Goal: Complete application form

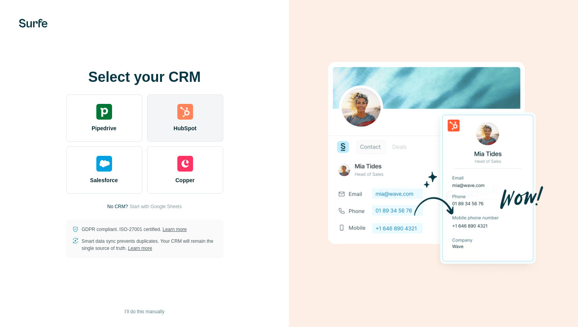
click at [195, 103] on div "HubSpot" at bounding box center [185, 117] width 76 height 47
click at [194, 117] on div "HubSpot" at bounding box center [185, 117] width 76 height 47
